Goal: Task Accomplishment & Management: Use online tool/utility

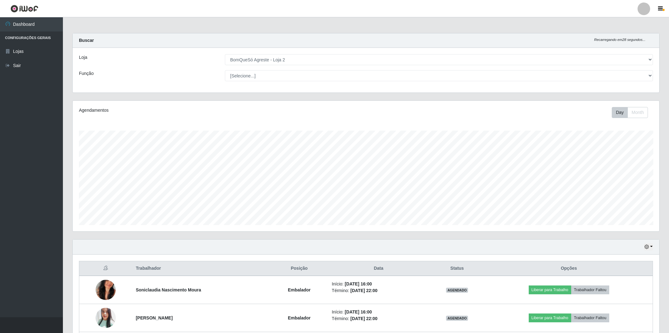
select select "214"
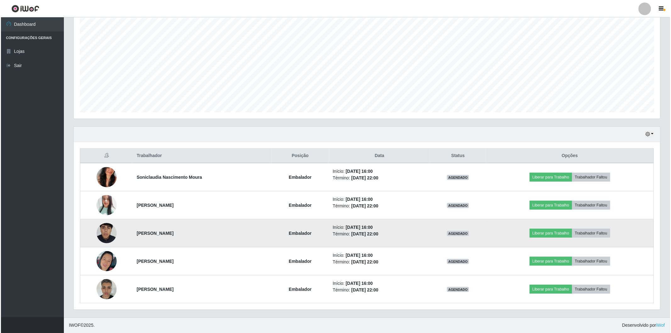
scroll to position [130, 587]
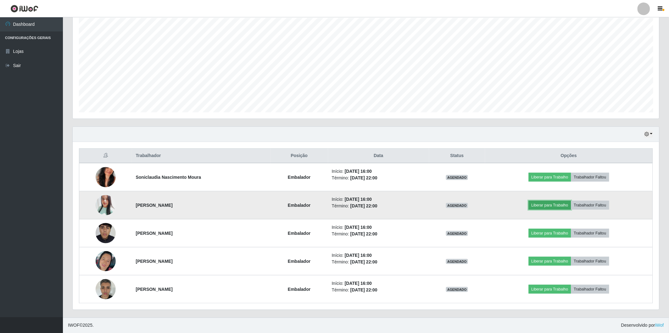
click at [560, 207] on button "Liberar para Trabalho" at bounding box center [550, 205] width 42 height 9
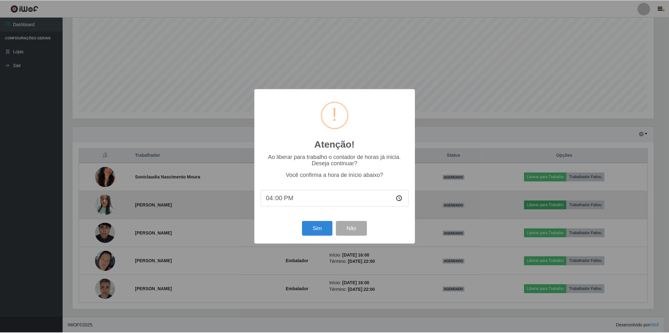
scroll to position [130, 583]
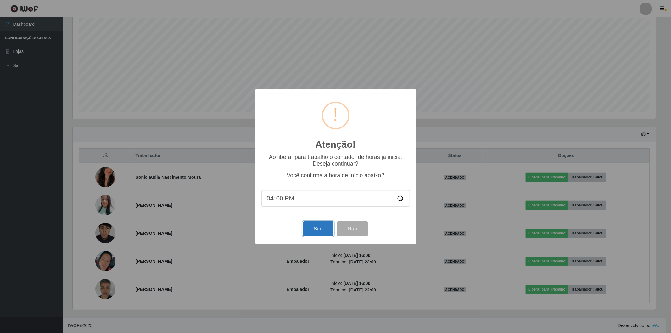
click at [322, 229] on button "Sim" at bounding box center [318, 228] width 31 height 15
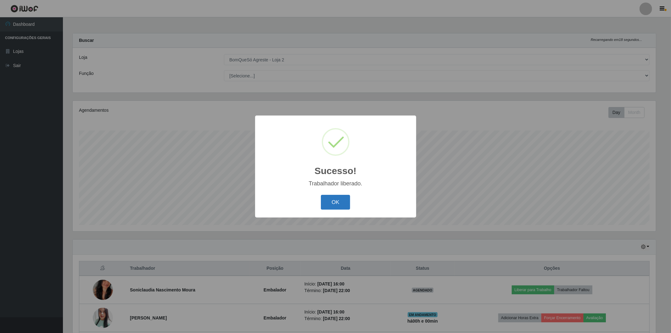
click at [323, 205] on button "OK" at bounding box center [335, 202] width 29 height 15
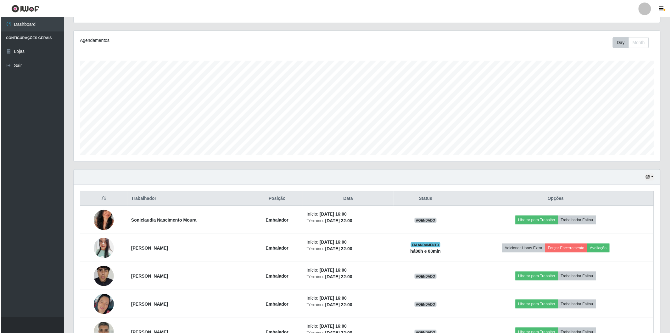
scroll to position [130, 587]
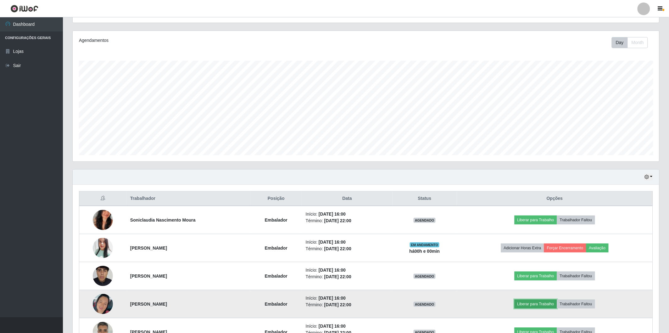
click at [539, 299] on button "Liberar para Trabalho" at bounding box center [536, 303] width 42 height 9
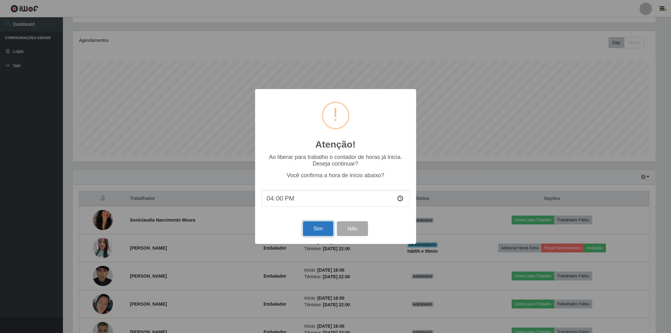
click at [322, 227] on button "Sim" at bounding box center [318, 228] width 31 height 15
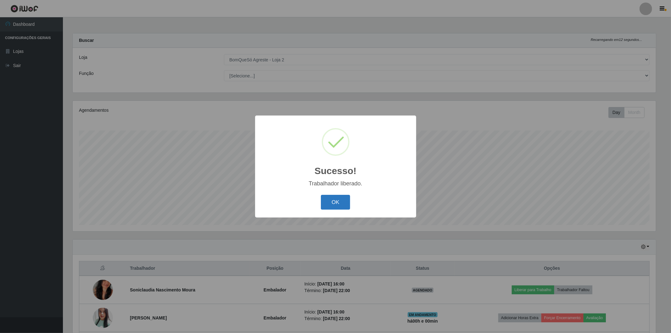
click at [340, 199] on button "OK" at bounding box center [335, 202] width 29 height 15
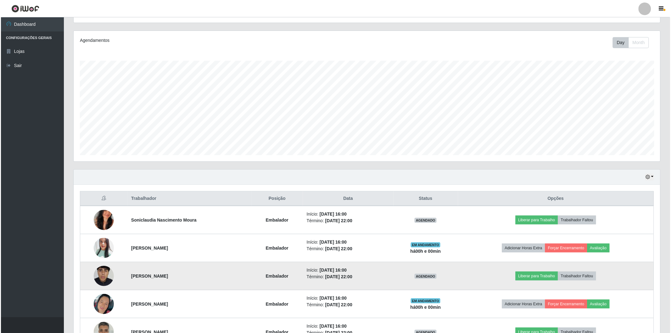
scroll to position [113, 0]
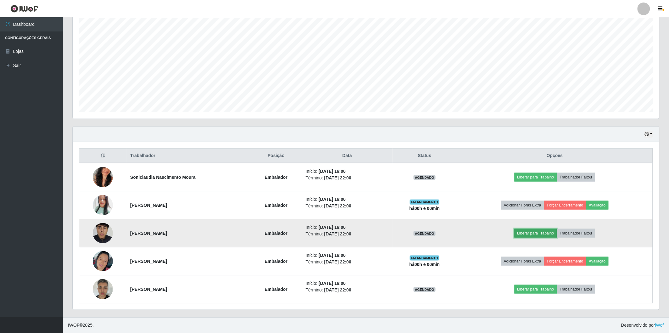
click at [537, 229] on button "Liberar para Trabalho" at bounding box center [536, 233] width 42 height 9
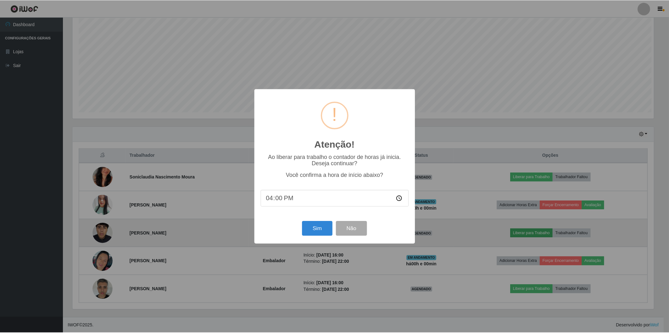
scroll to position [130, 583]
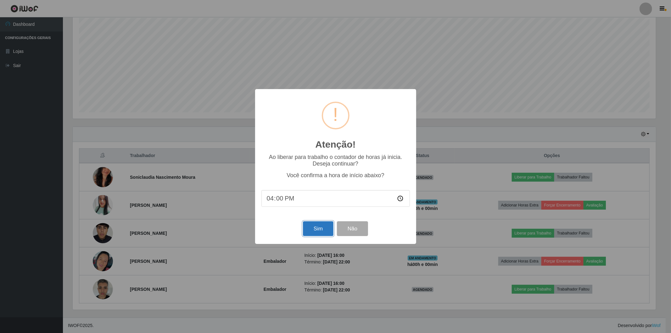
click at [318, 233] on button "Sim" at bounding box center [318, 228] width 31 height 15
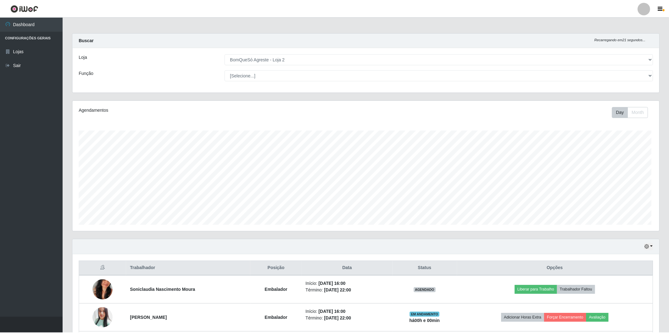
scroll to position [0, 0]
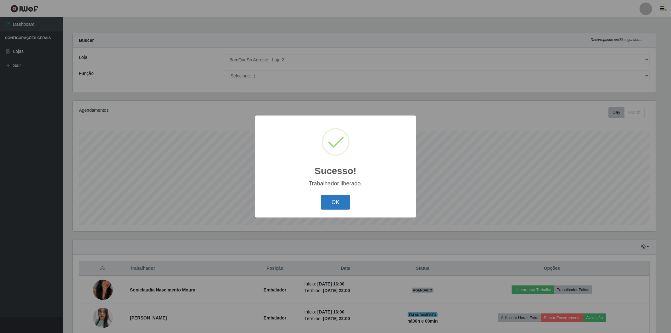
click at [331, 206] on button "OK" at bounding box center [335, 202] width 29 height 15
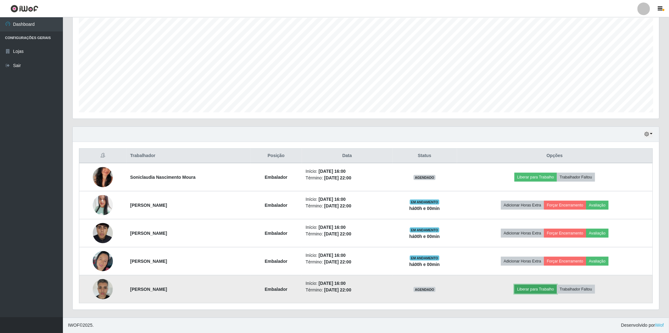
click at [550, 289] on button "Liberar para Trabalho" at bounding box center [536, 289] width 42 height 9
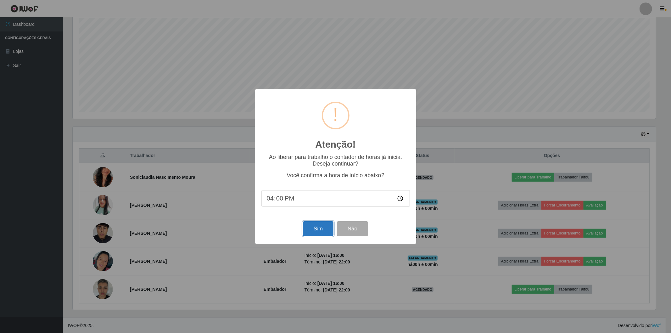
click at [322, 233] on button "Sim" at bounding box center [318, 228] width 31 height 15
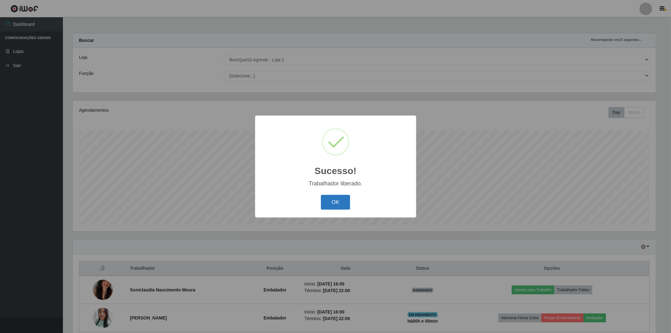
click at [332, 201] on button "OK" at bounding box center [335, 202] width 29 height 15
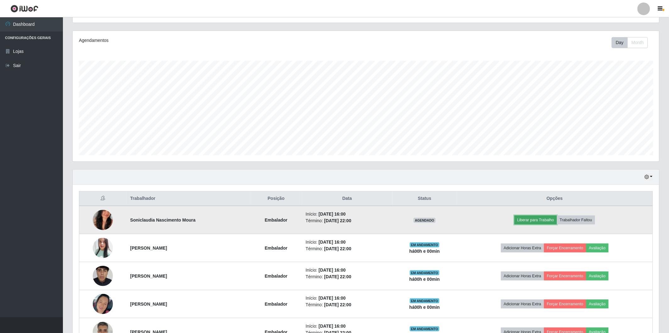
click at [532, 216] on button "Liberar para Trabalho" at bounding box center [536, 219] width 42 height 9
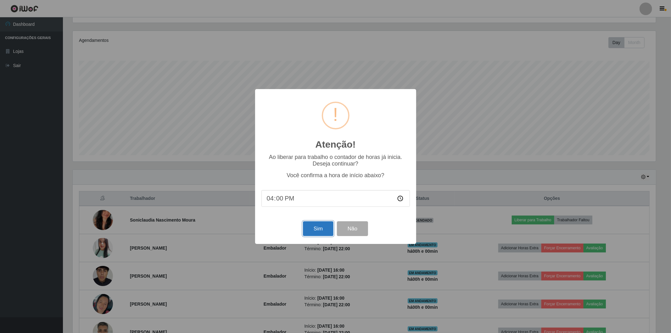
click at [315, 229] on button "Sim" at bounding box center [318, 228] width 31 height 15
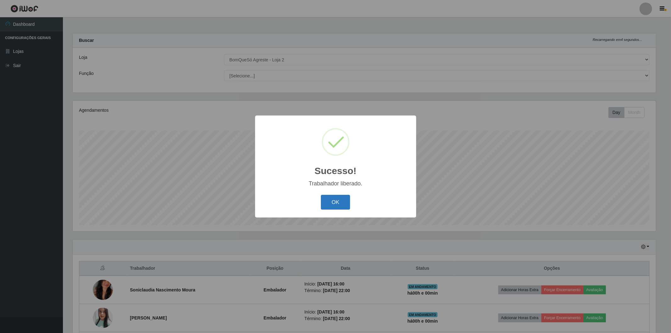
click at [339, 195] on button "OK" at bounding box center [335, 202] width 29 height 15
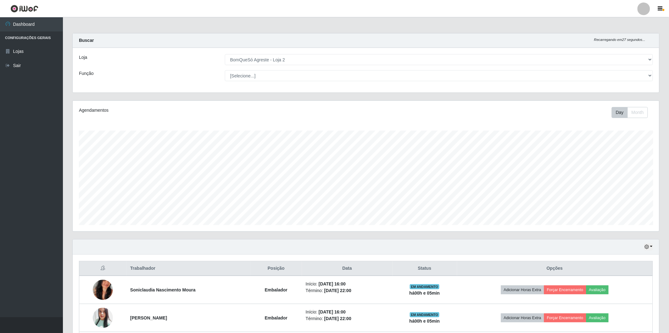
scroll to position [105, 0]
